Goal: Leave review/rating: Leave review/rating

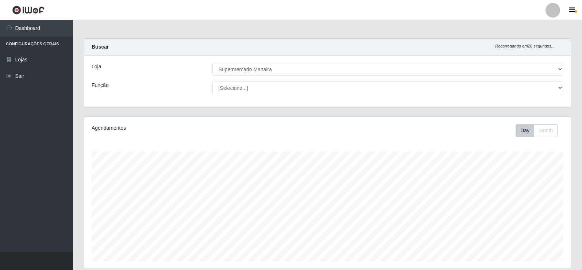
select select "443"
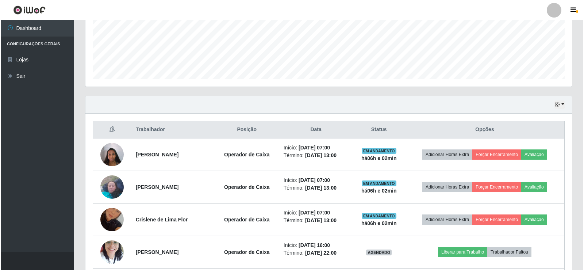
scroll to position [182, 0]
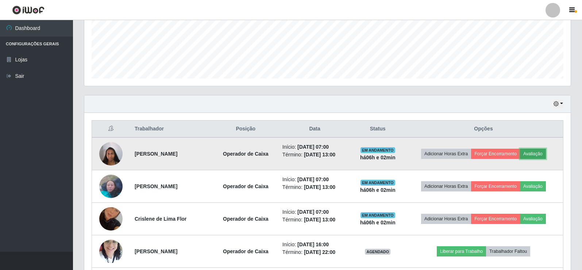
click at [542, 152] on button "Avaliação" at bounding box center [533, 154] width 26 height 10
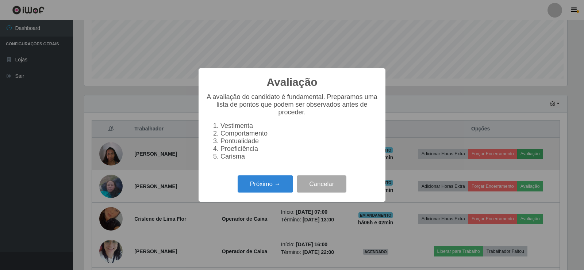
scroll to position [151, 483]
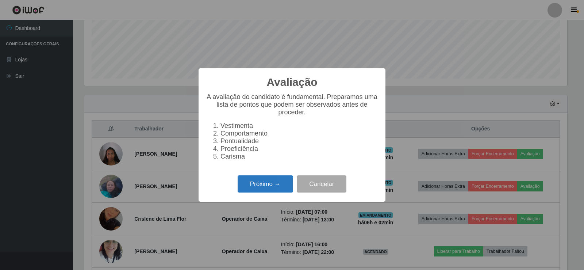
click at [283, 192] on button "Próximo →" at bounding box center [265, 183] width 55 height 17
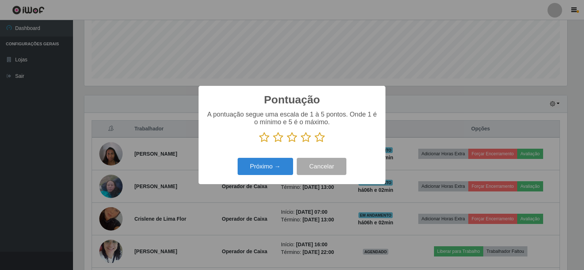
click at [319, 139] on icon at bounding box center [320, 137] width 10 height 11
click at [315, 143] on input "radio" at bounding box center [315, 143] width 0 height 0
click at [284, 167] on button "Próximo →" at bounding box center [265, 166] width 55 height 17
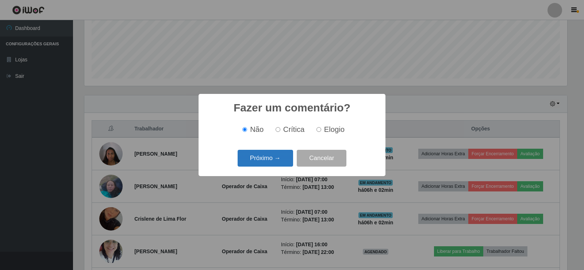
click at [291, 160] on button "Próximo →" at bounding box center [265, 158] width 55 height 17
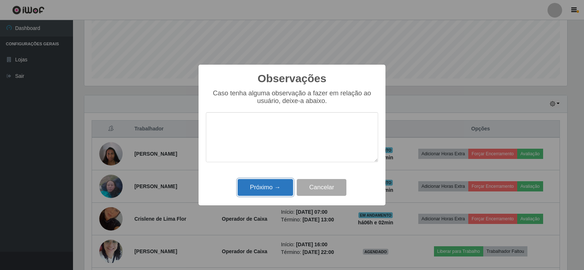
click at [274, 186] on button "Próximo →" at bounding box center [265, 187] width 55 height 17
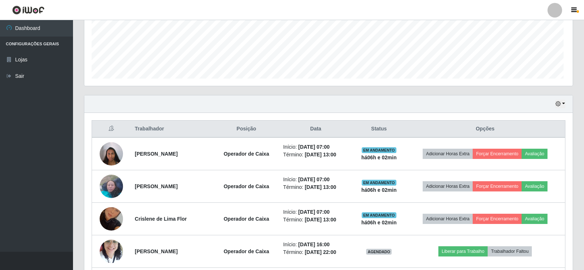
scroll to position [151, 486]
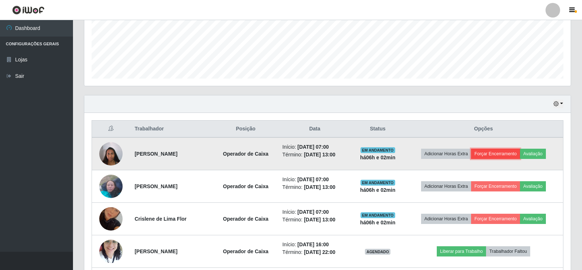
click at [504, 151] on button "Forçar Encerramento" at bounding box center [495, 154] width 49 height 10
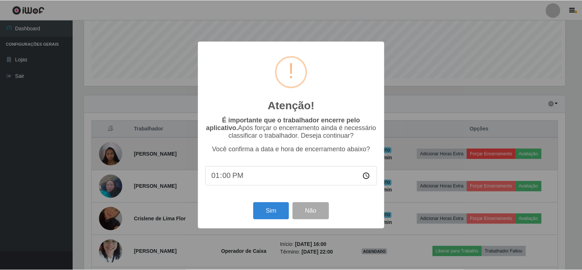
scroll to position [151, 483]
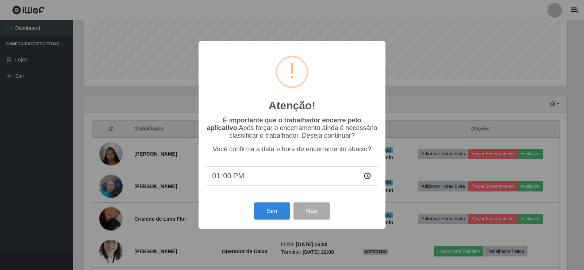
click at [228, 178] on input "13:00" at bounding box center [292, 175] width 172 height 19
type input "13:02"
click at [260, 212] on button "Sim" at bounding box center [271, 210] width 35 height 17
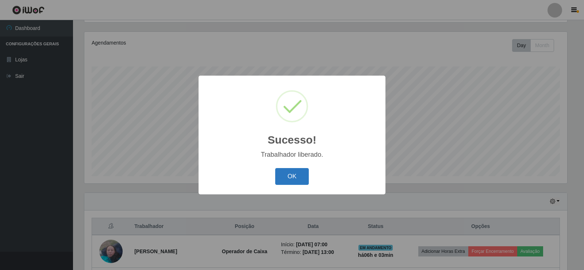
click at [303, 174] on button "OK" at bounding box center [292, 176] width 34 height 17
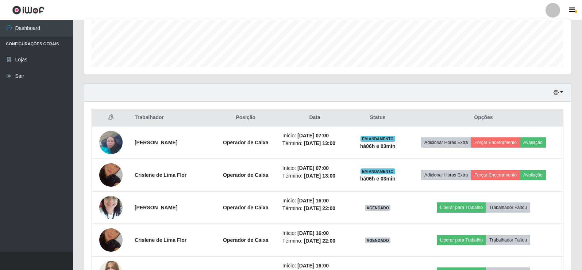
scroll to position [195, 0]
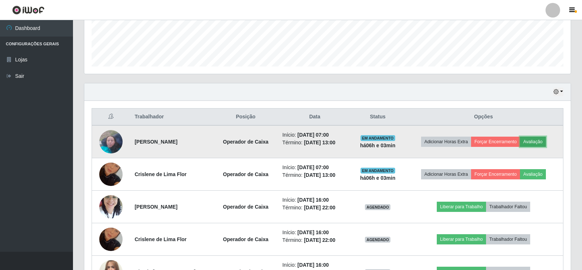
click at [543, 139] on button "Avaliação" at bounding box center [533, 141] width 26 height 10
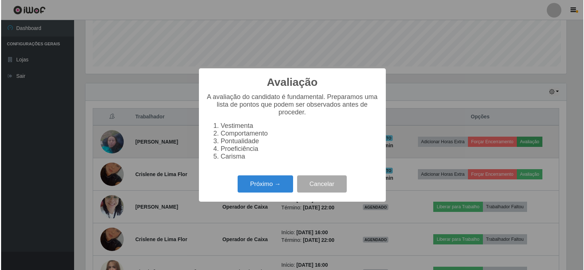
scroll to position [151, 483]
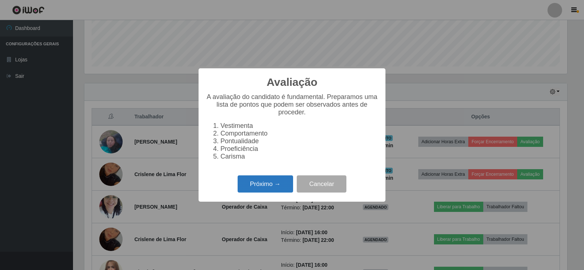
click at [245, 192] on button "Próximo →" at bounding box center [265, 183] width 55 height 17
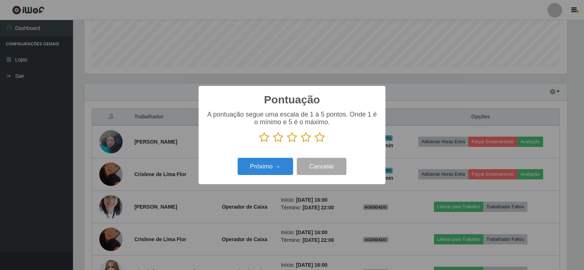
scroll to position [364768, 364437]
click at [320, 137] on icon at bounding box center [320, 137] width 10 height 11
click at [315, 143] on input "radio" at bounding box center [315, 143] width 0 height 0
click at [288, 166] on button "Próximo →" at bounding box center [265, 166] width 55 height 17
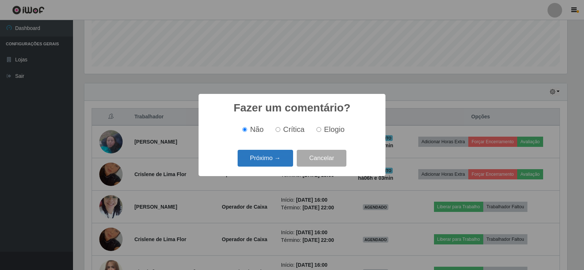
click at [275, 164] on button "Próximo →" at bounding box center [265, 158] width 55 height 17
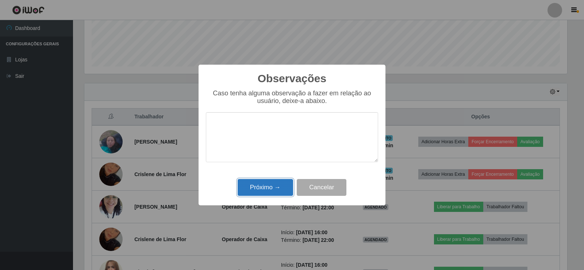
click at [267, 187] on button "Próximo →" at bounding box center [265, 187] width 55 height 17
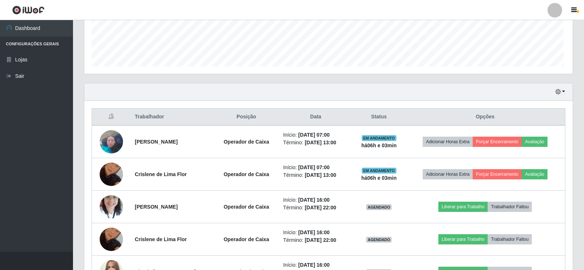
scroll to position [151, 486]
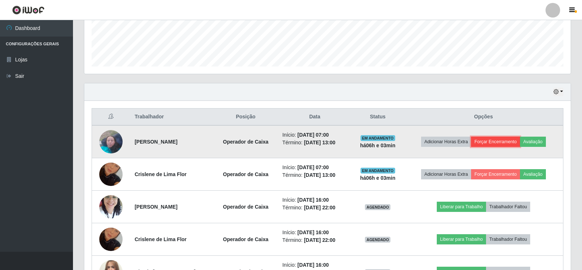
click at [512, 143] on button "Forçar Encerramento" at bounding box center [495, 141] width 49 height 10
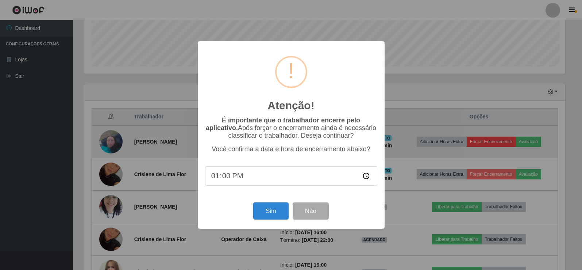
scroll to position [151, 483]
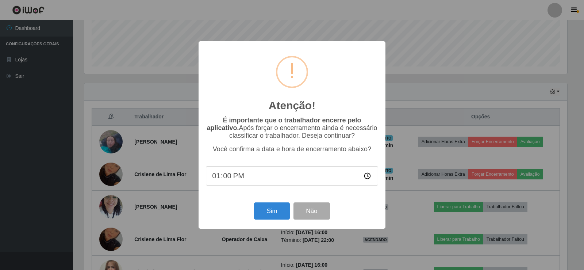
click at [228, 178] on input "13:00" at bounding box center [292, 175] width 172 height 19
type input "13:03"
click at [269, 209] on button "Sim" at bounding box center [271, 210] width 35 height 17
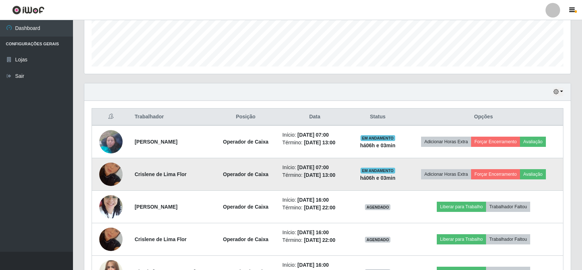
scroll to position [0, 0]
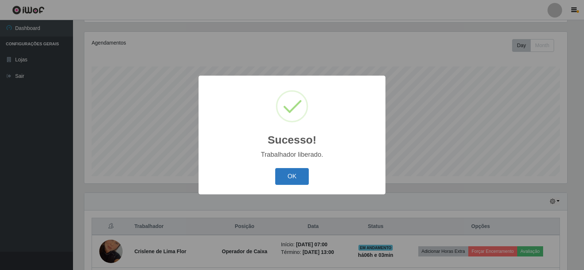
click at [292, 172] on button "OK" at bounding box center [292, 176] width 34 height 17
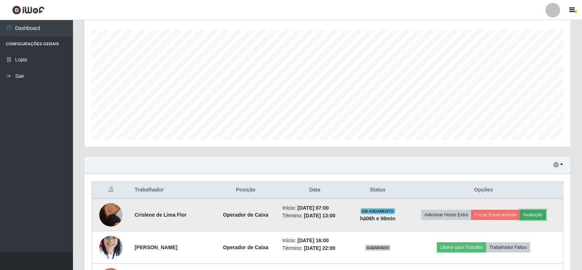
click at [539, 215] on button "Avaliação" at bounding box center [533, 214] width 26 height 10
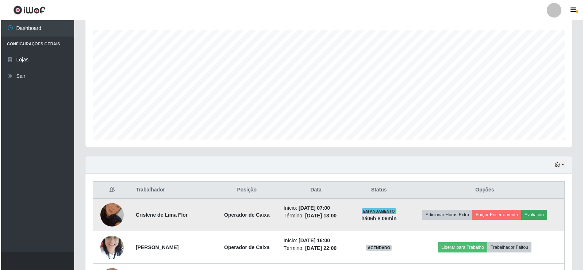
scroll to position [151, 483]
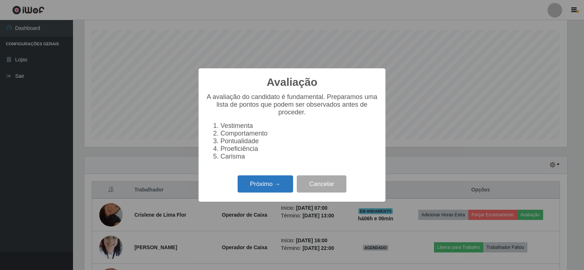
click at [265, 190] on button "Próximo →" at bounding box center [265, 183] width 55 height 17
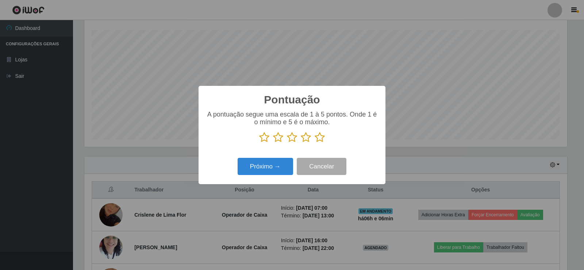
scroll to position [364768, 364437]
click at [320, 139] on icon at bounding box center [320, 137] width 10 height 11
click at [315, 143] on input "radio" at bounding box center [315, 143] width 0 height 0
click at [284, 169] on button "Próximo →" at bounding box center [265, 166] width 55 height 17
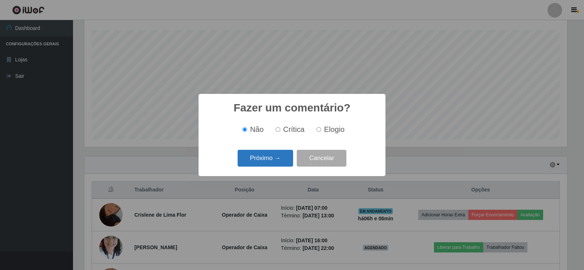
click at [282, 162] on button "Próximo →" at bounding box center [265, 158] width 55 height 17
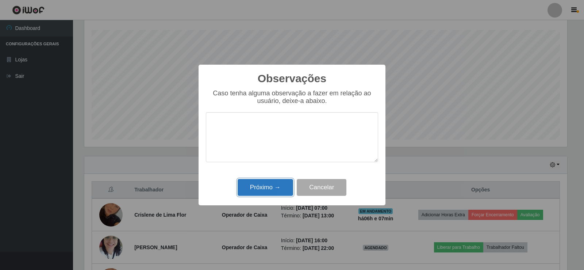
click at [280, 186] on button "Próximo →" at bounding box center [265, 187] width 55 height 17
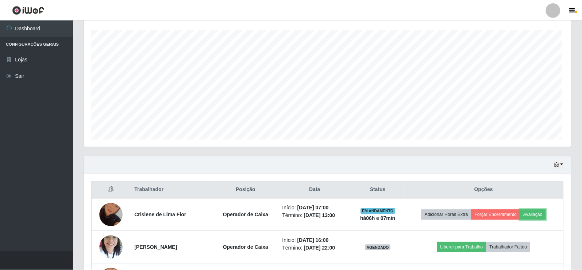
scroll to position [151, 486]
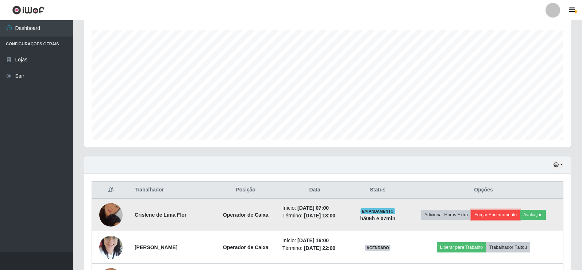
click at [492, 211] on button "Forçar Encerramento" at bounding box center [495, 214] width 49 height 10
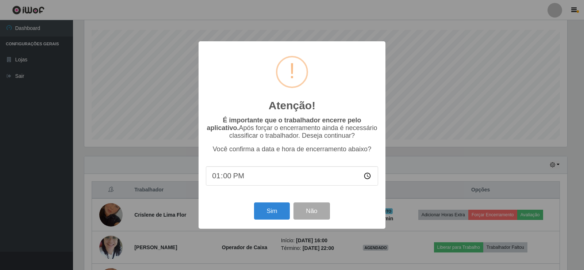
type input "13:07"
click at [278, 214] on button "Sim" at bounding box center [271, 210] width 35 height 17
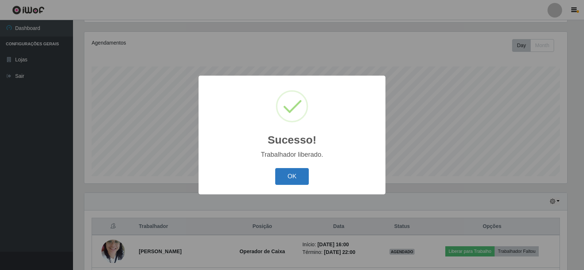
click at [289, 178] on button "OK" at bounding box center [292, 176] width 34 height 17
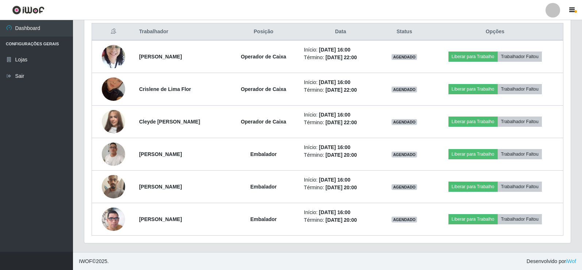
scroll to position [280, 0]
